Goal: Submit feedback/report problem

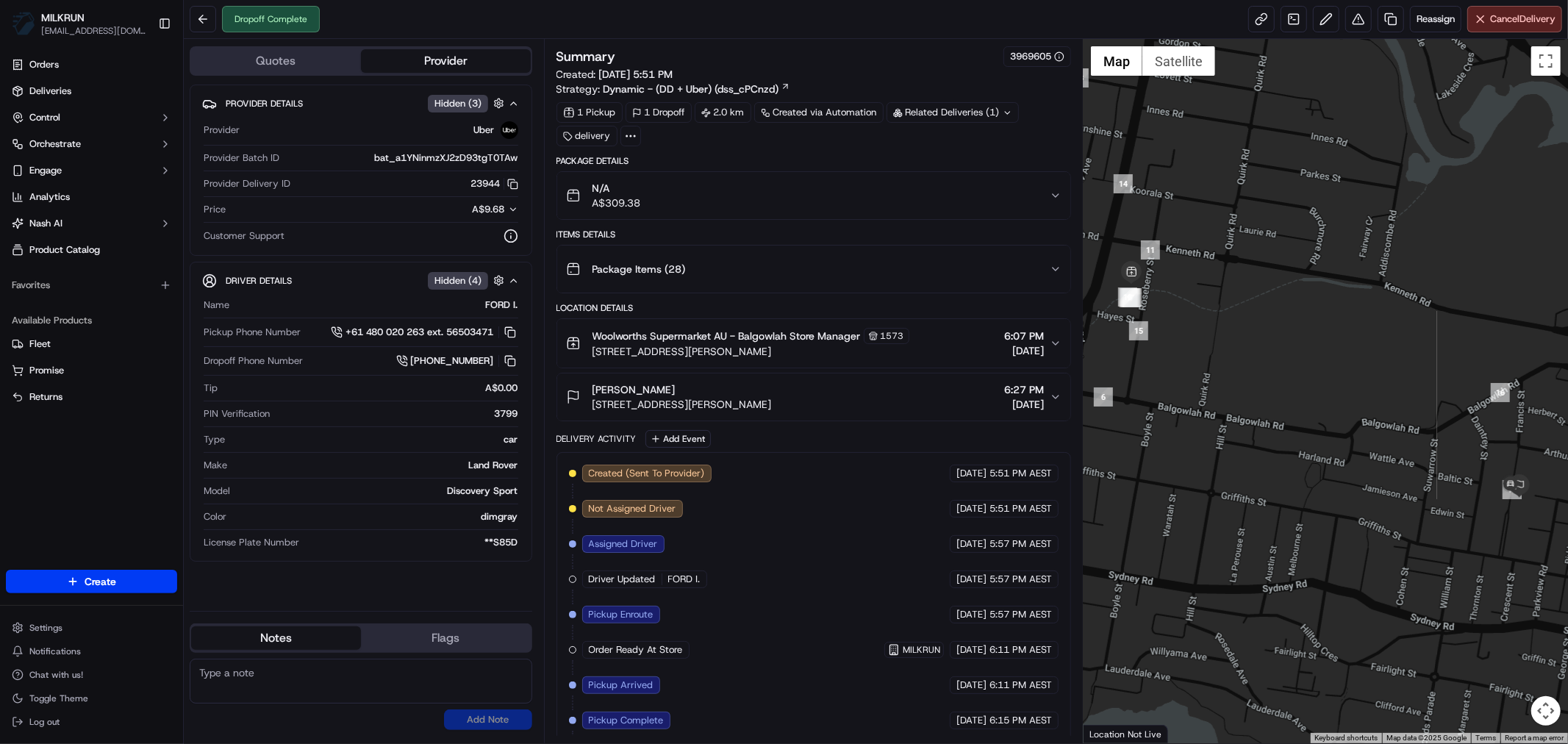
click at [1058, 339] on icon "button" at bounding box center [1056, 344] width 11 height 11
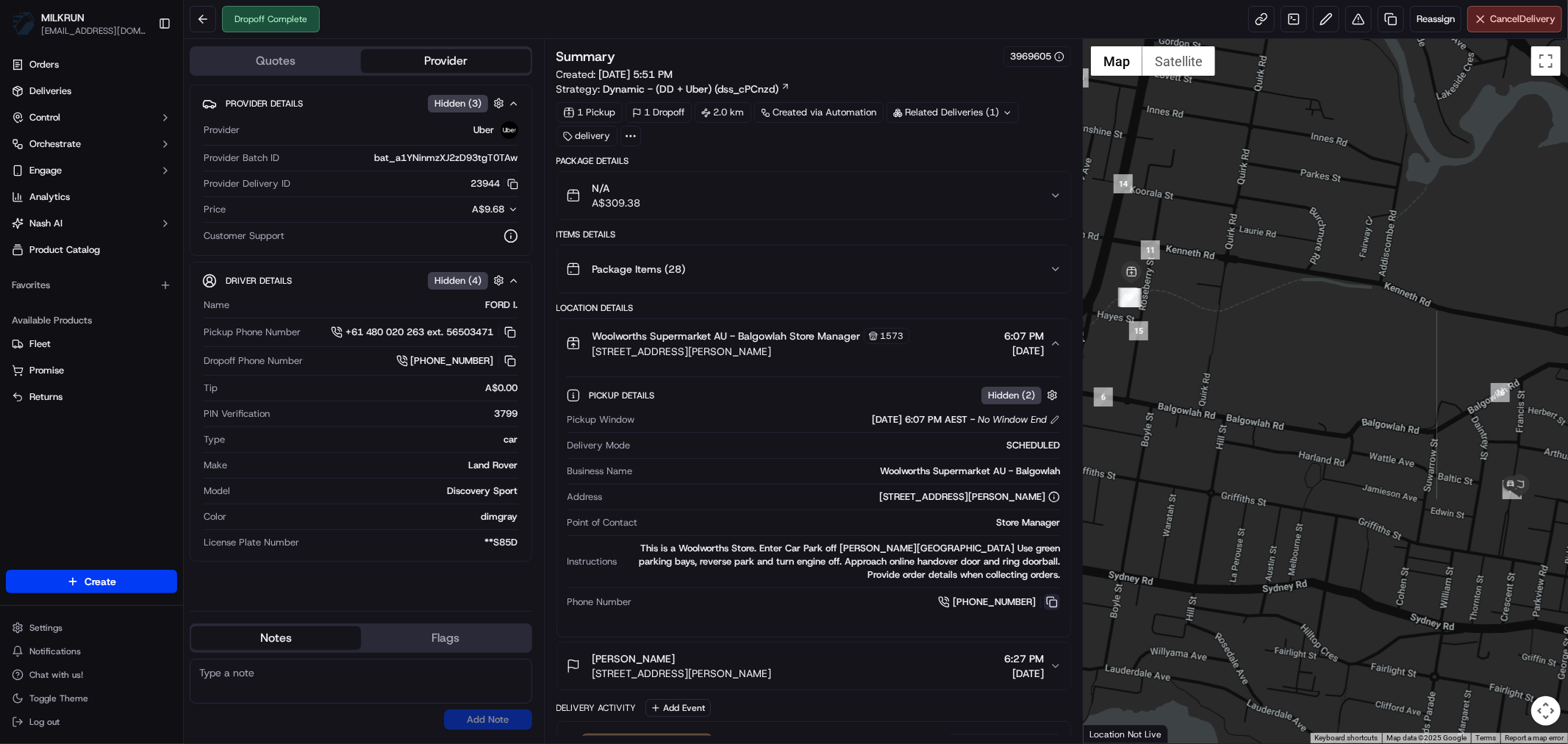
click at [1053, 602] on button at bounding box center [1052, 602] width 16 height 16
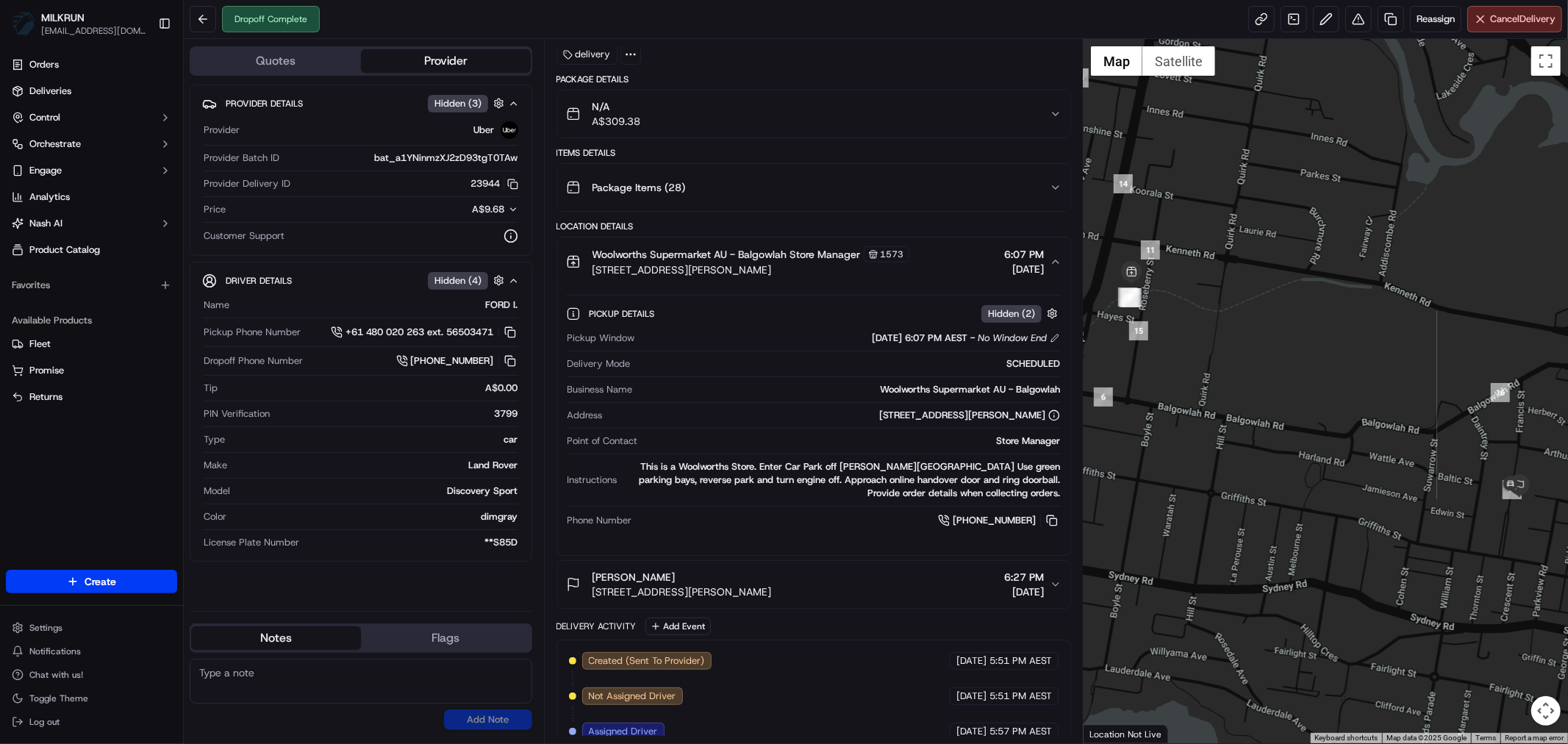
click at [1062, 256] on button "Woolworths Supermarket AU - Balgowlah Store Manager [STREET_ADDRESS][PERSON_NAM…" at bounding box center [814, 262] width 513 height 49
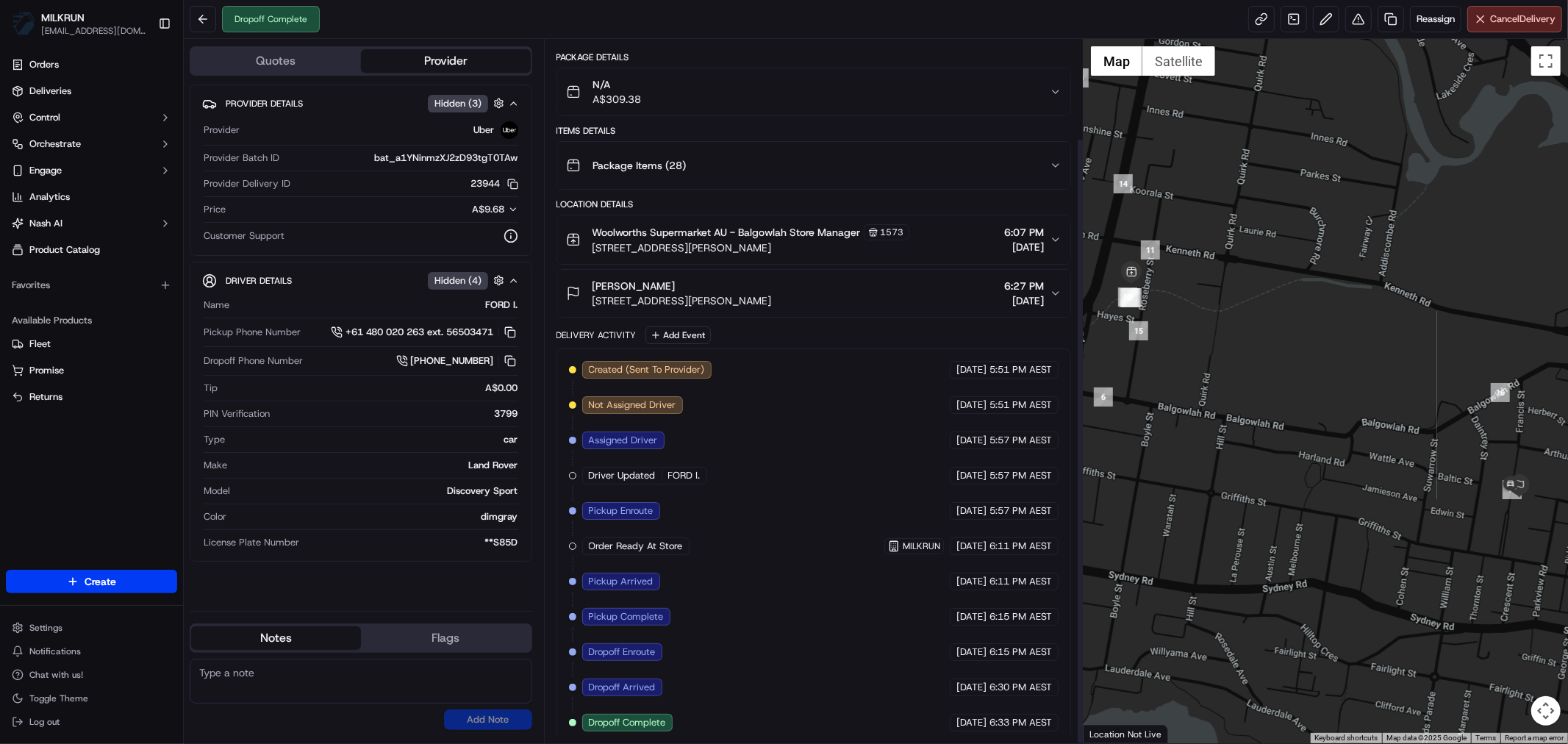
scroll to position [115, 0]
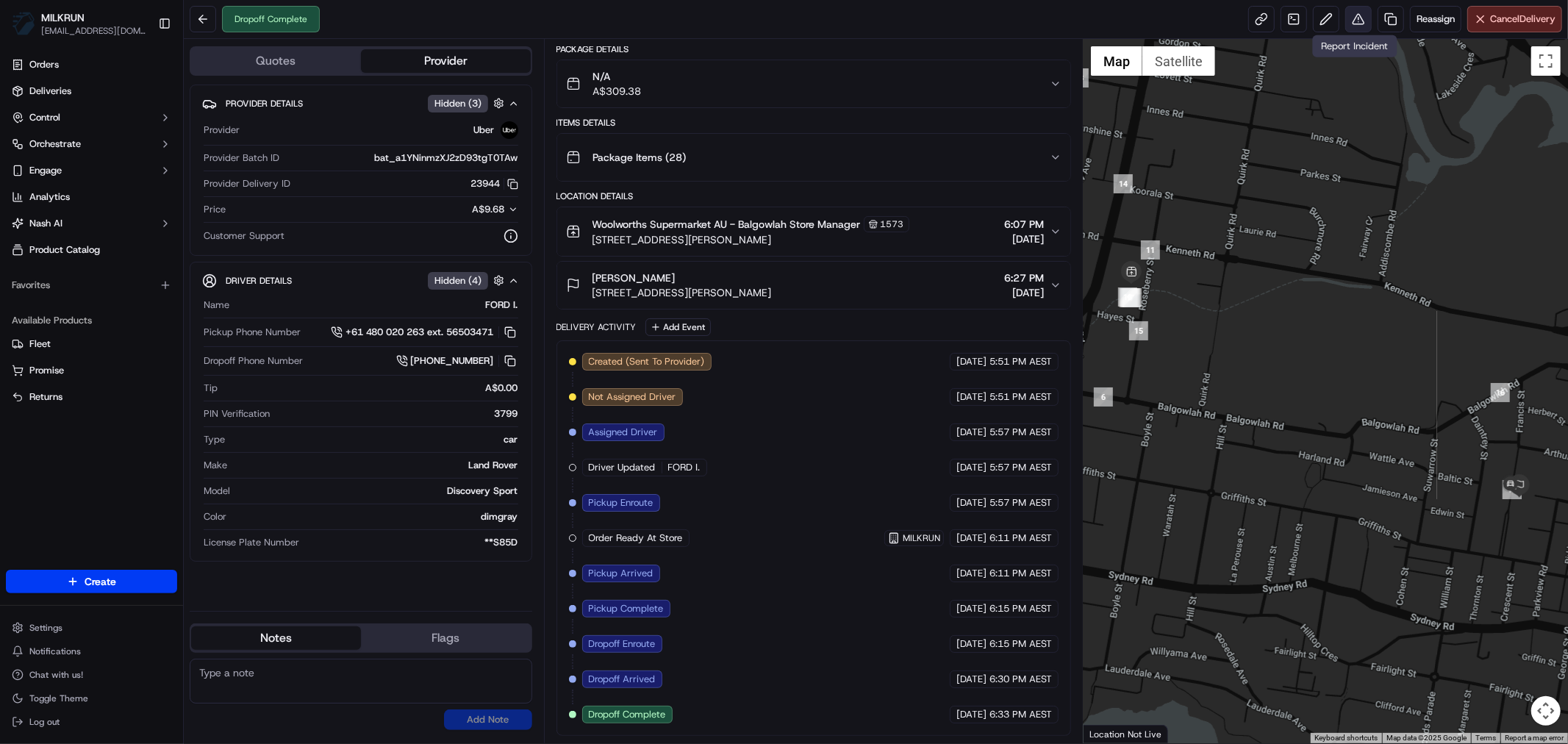
click at [1356, 15] on button at bounding box center [1359, 19] width 27 height 27
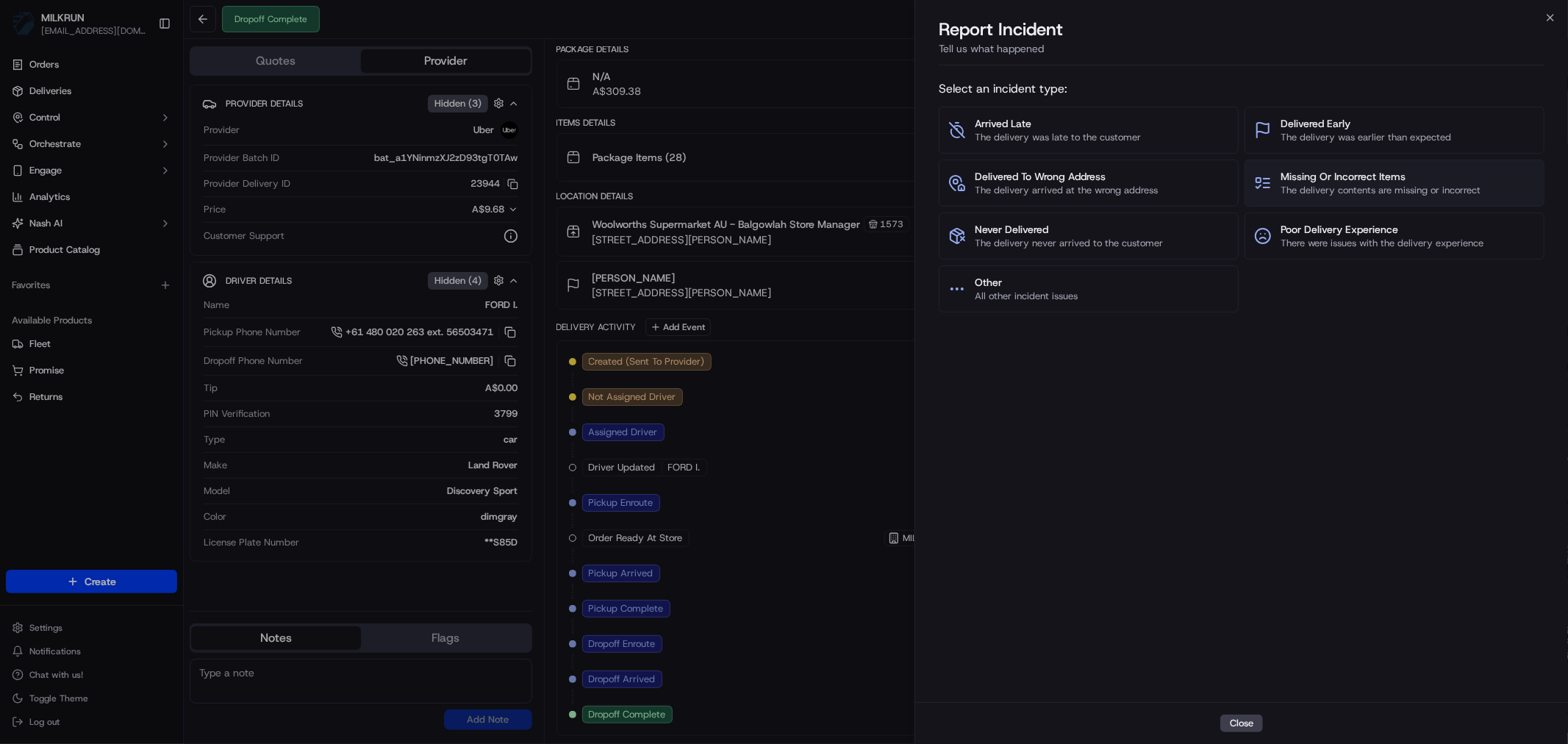
click at [1342, 177] on span "Missing Or Incorrect Items" at bounding box center [1381, 177] width 200 height 15
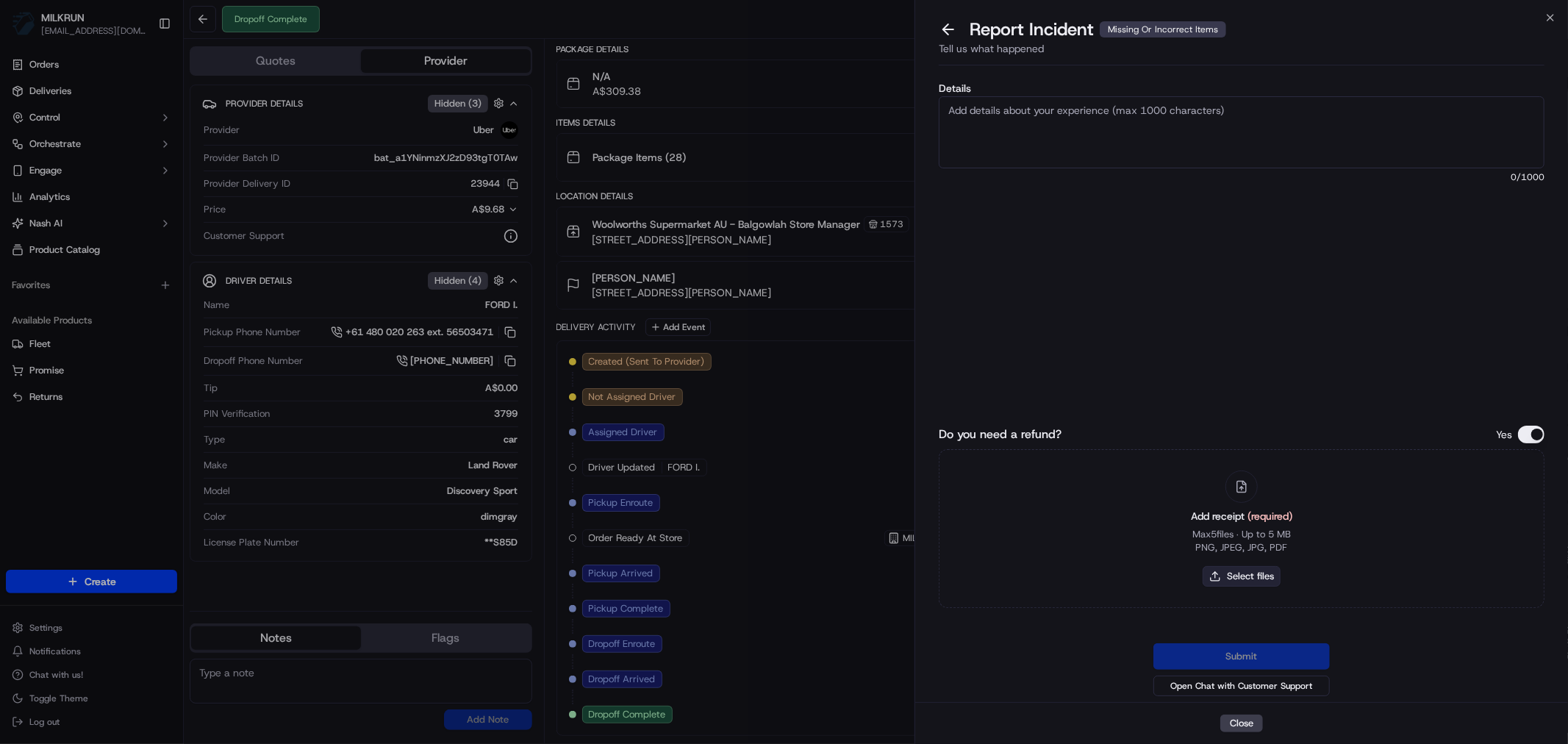
click at [1251, 582] on button "Select files" at bounding box center [1242, 576] width 78 height 20
type input "C:\fakepath\[PERSON_NAME].pdf"
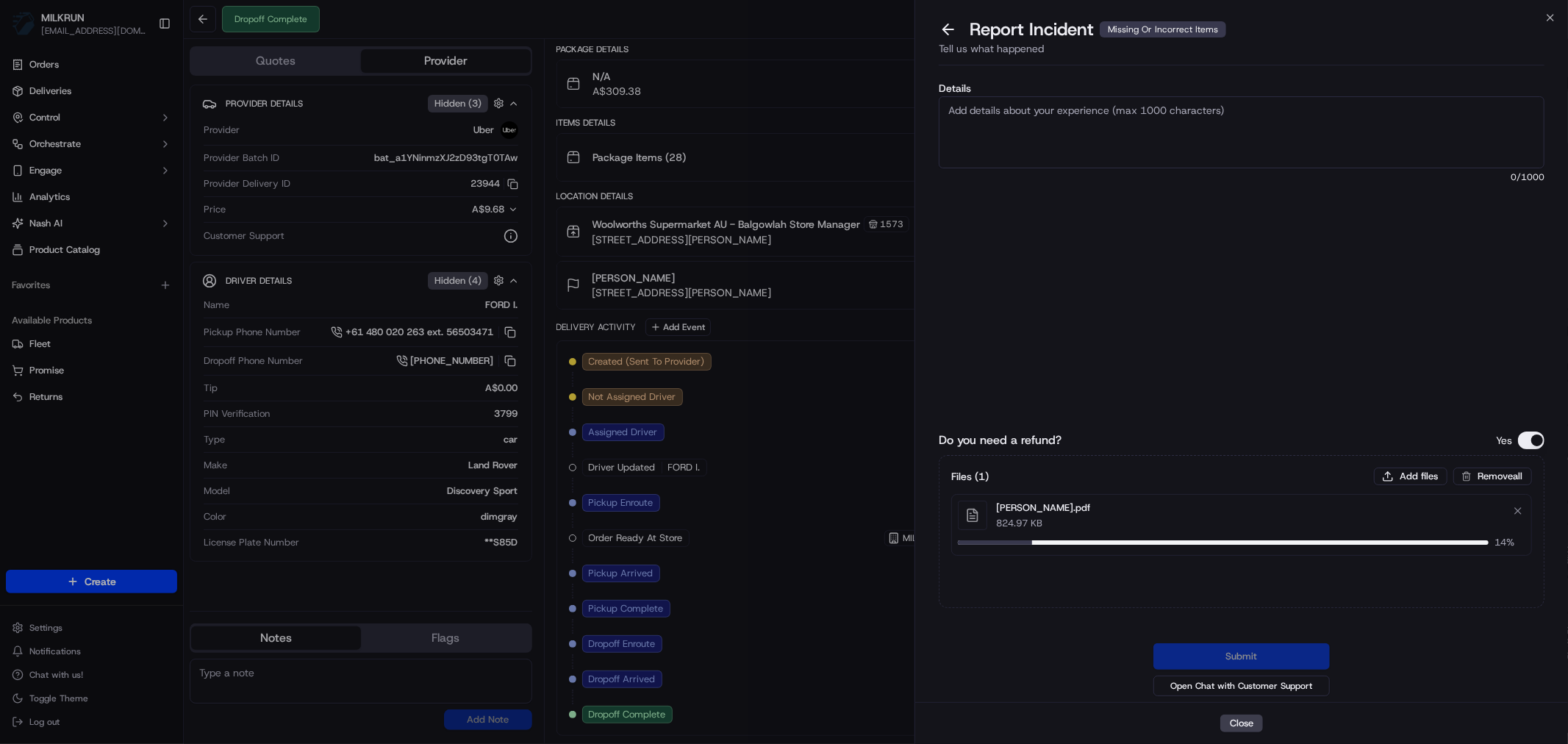
click at [1029, 106] on textarea "Details" at bounding box center [1242, 132] width 606 height 72
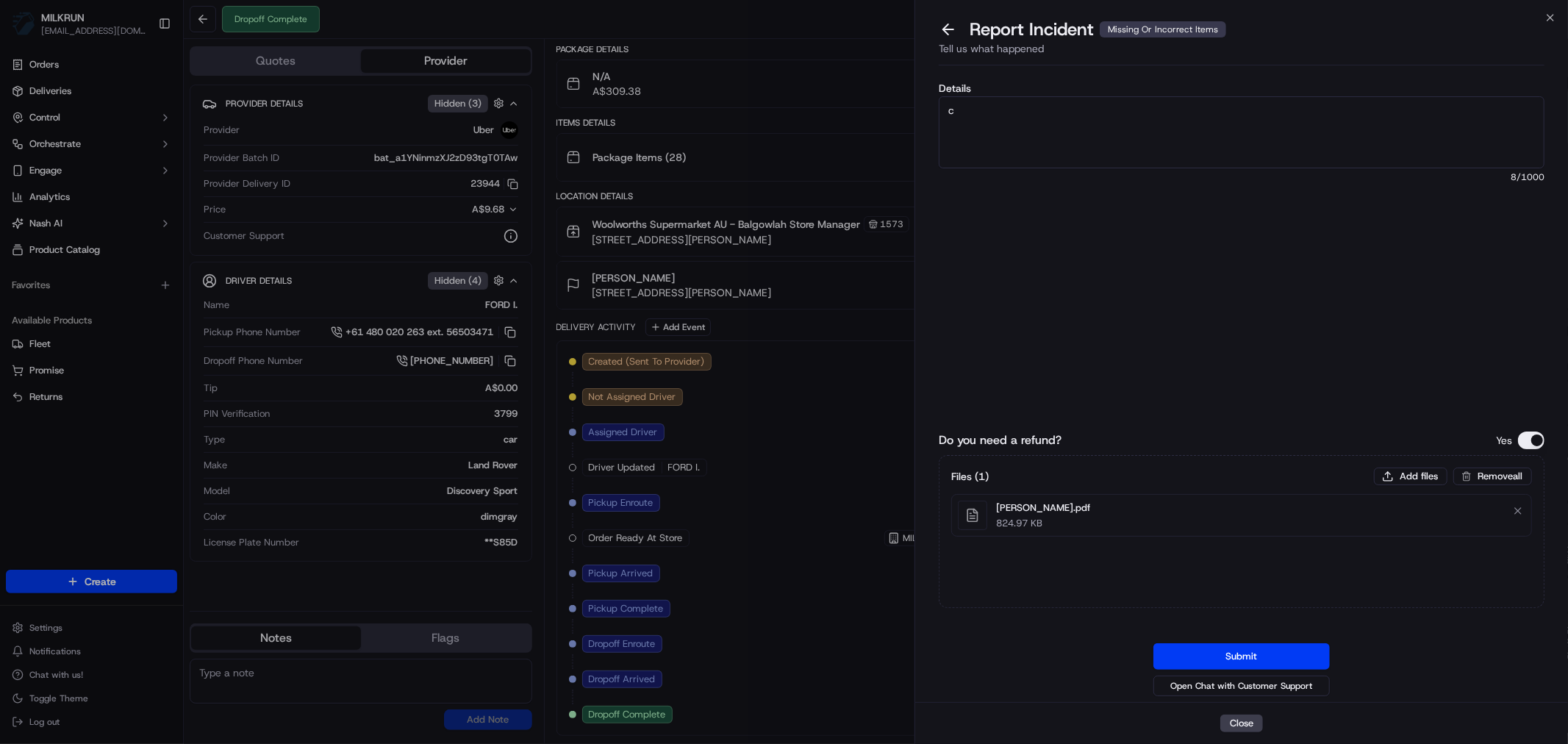
type textarea "c"
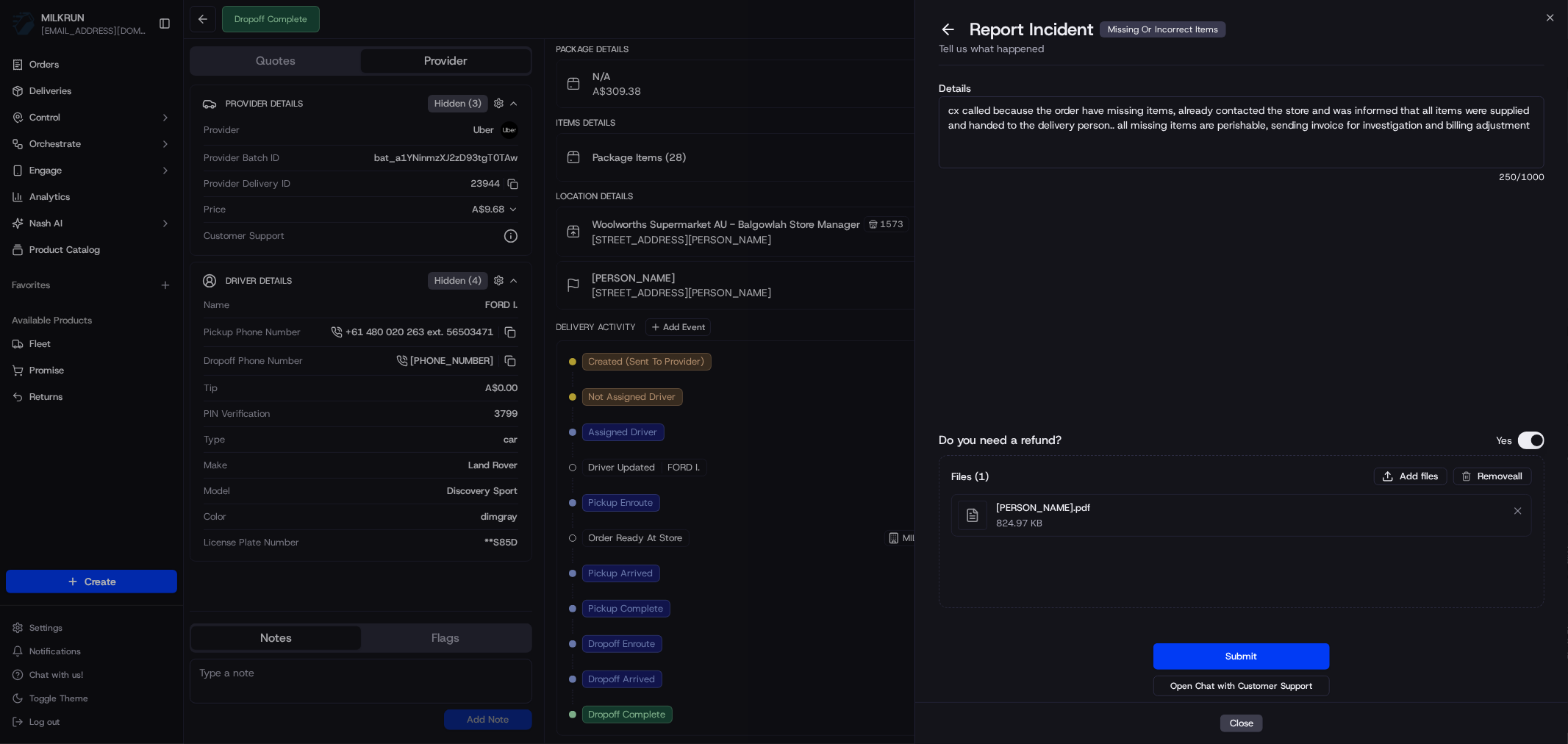
paste textarea "1 toilet paper $15.00 1 beef mince meat $17.00 1 salmon fillets $20.60 1 eye fi…"
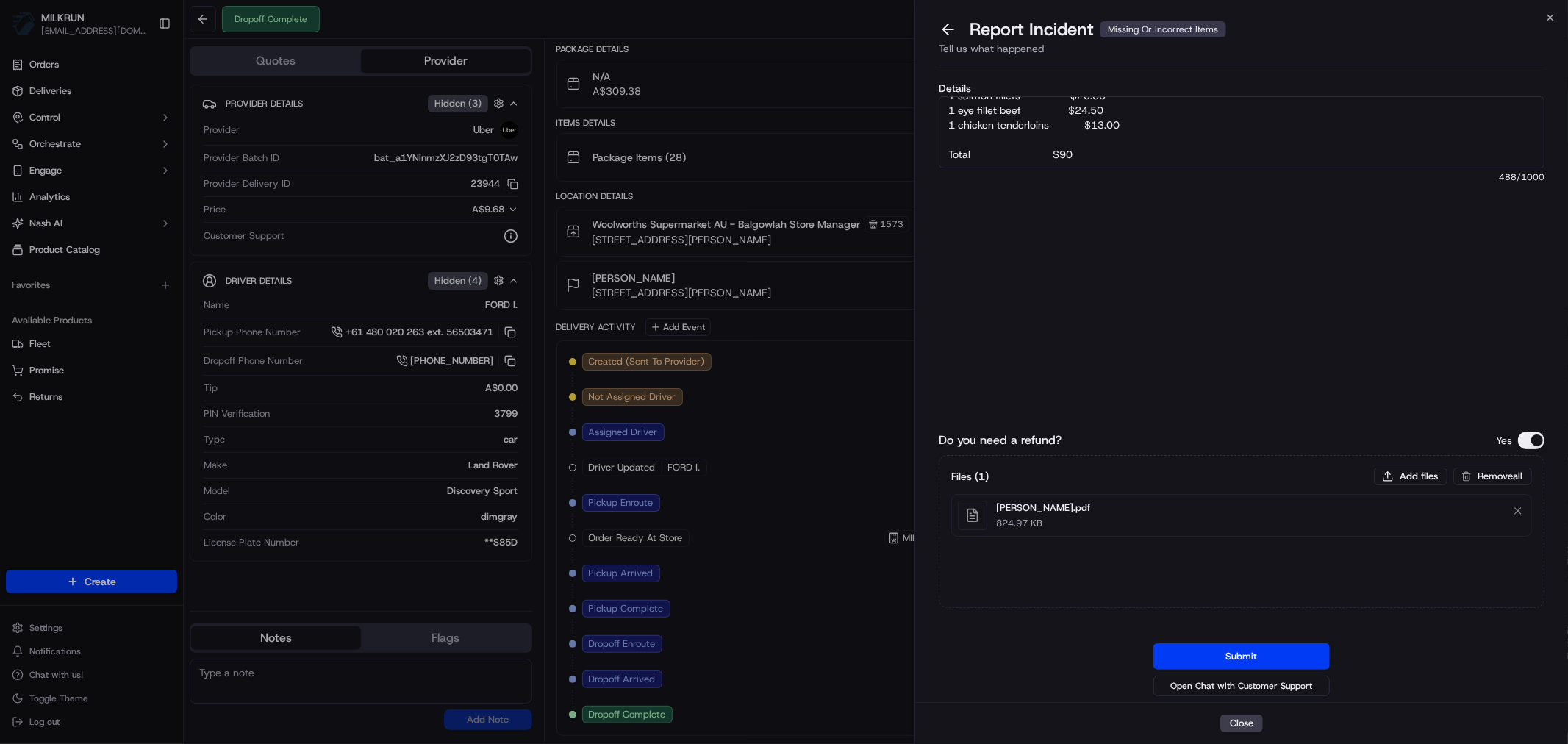
scroll to position [126, 0]
type textarea "cx called because the order have missing items, already contacted the store and…"
click at [1238, 650] on button "Submit" at bounding box center [1242, 656] width 177 height 27
